Goal: Navigation & Orientation: Find specific page/section

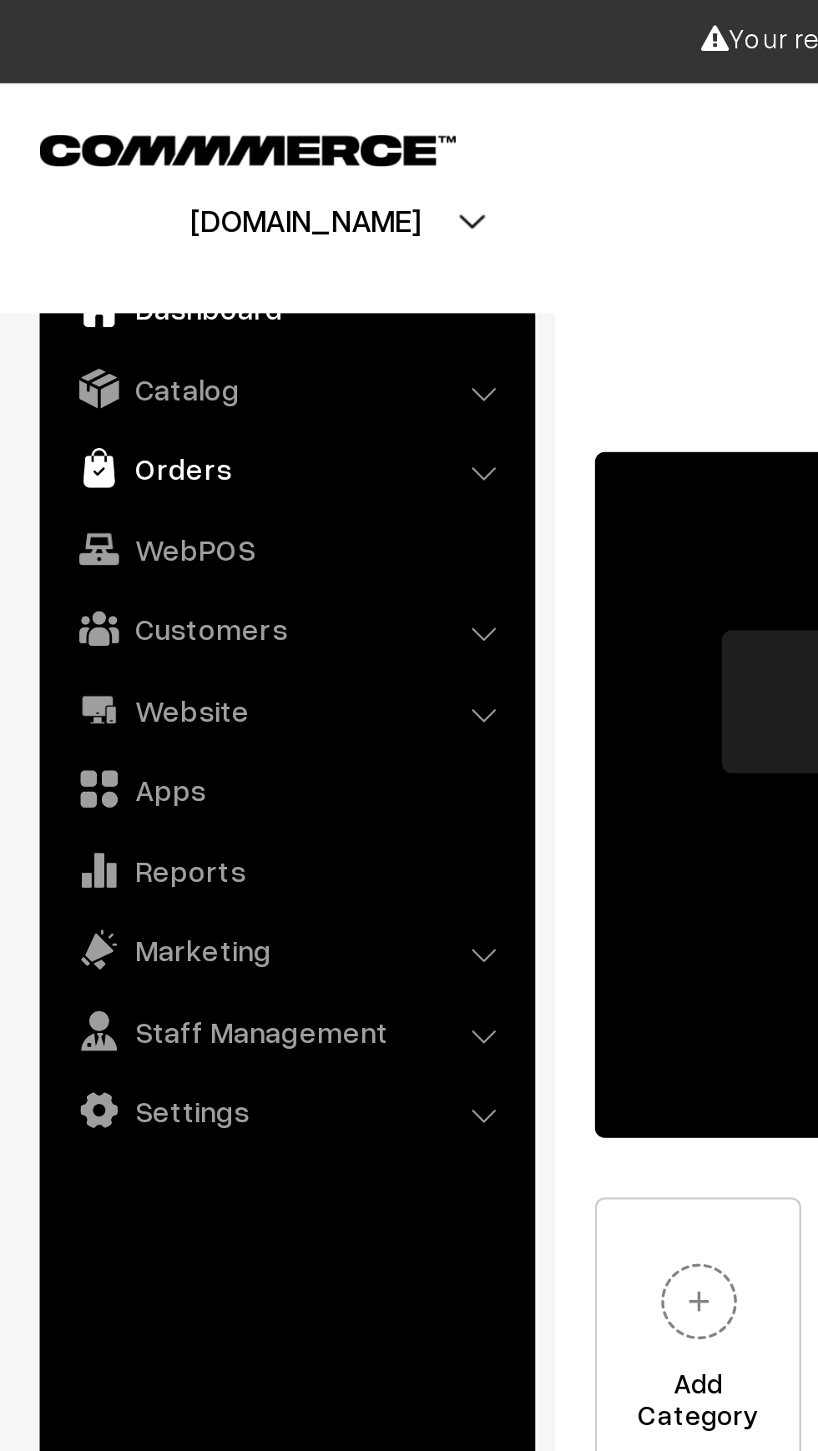
click at [119, 193] on link "Orders" at bounding box center [120, 197] width 199 height 30
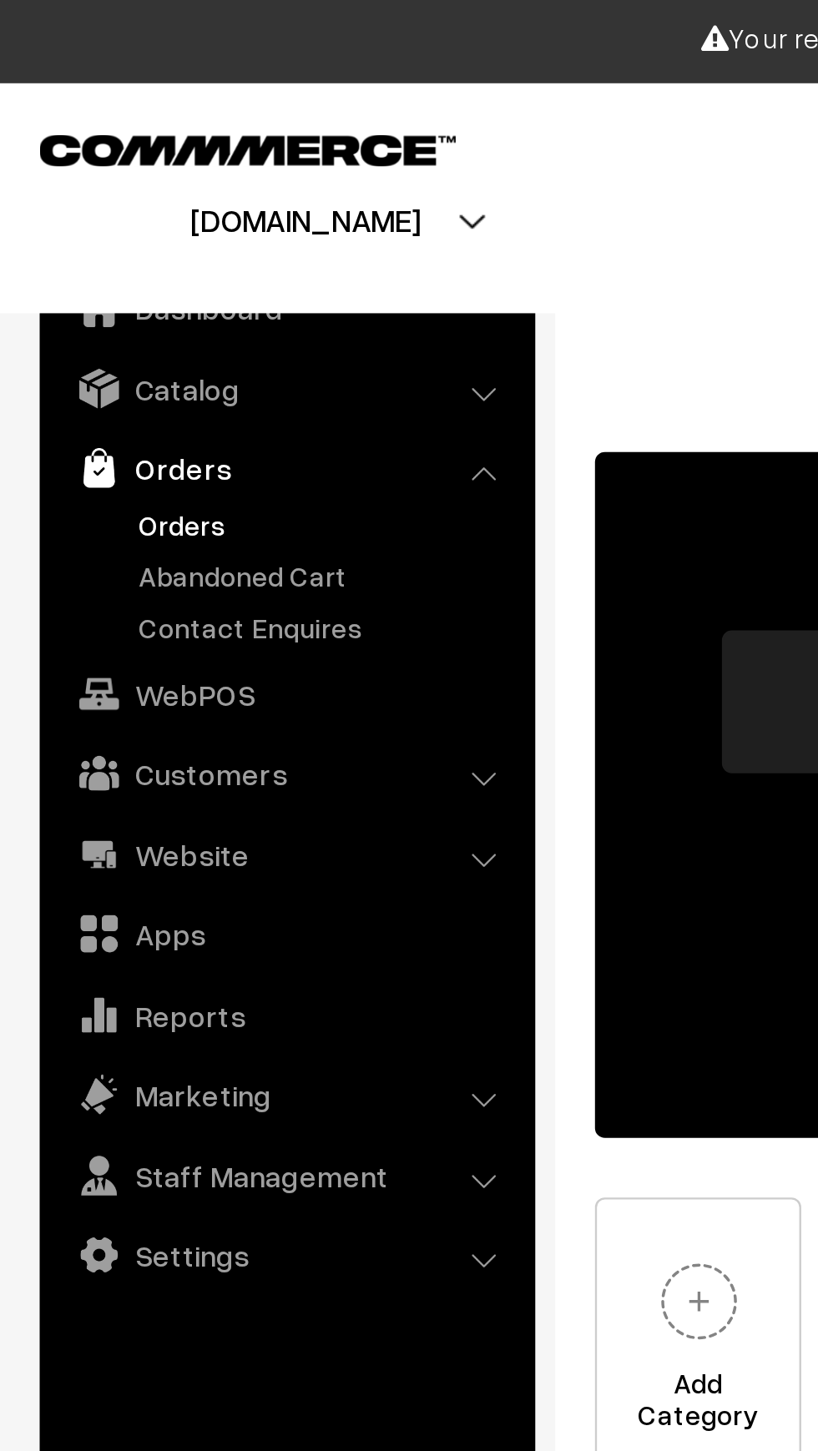
click at [106, 215] on link "Orders" at bounding box center [136, 221] width 165 height 18
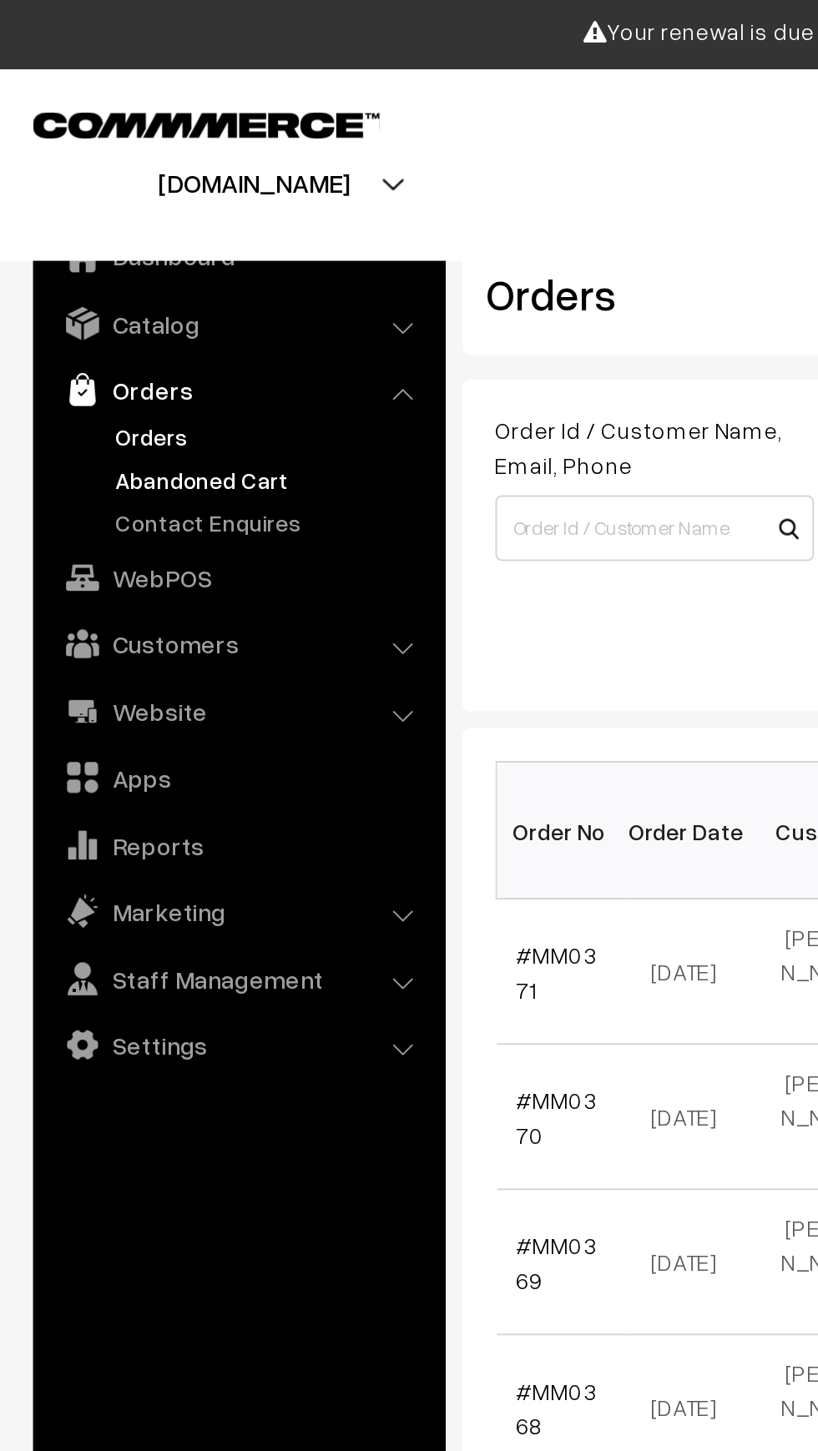
click at [130, 234] on link "Abandoned Cart" at bounding box center [136, 243] width 165 height 18
